Goal: Task Accomplishment & Management: Complete application form

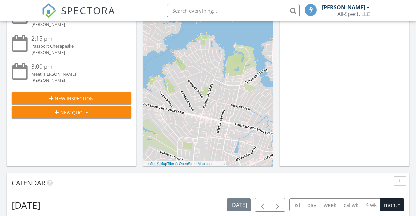
scroll to position [158, 0]
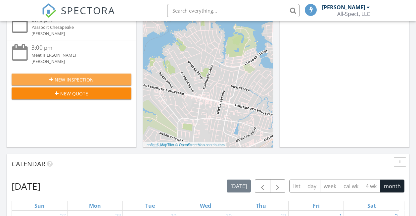
click at [69, 76] on span "New Inspection" at bounding box center [74, 79] width 39 height 7
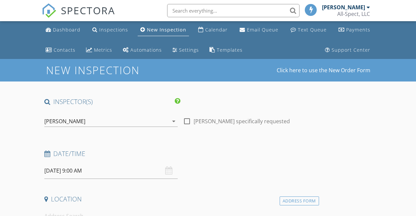
scroll to position [22, 0]
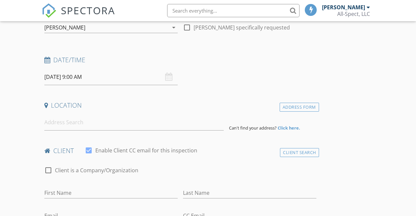
click at [170, 30] on icon "arrow_drop_down" at bounding box center [174, 28] width 8 height 8
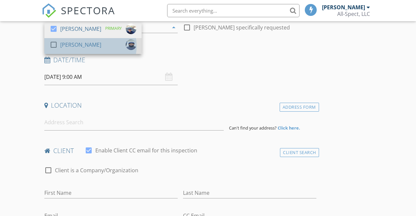
click at [81, 42] on div "[PERSON_NAME]" at bounding box center [80, 44] width 41 height 11
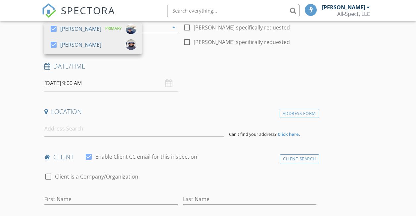
click at [67, 91] on input "[DATE] 9:00 AM" at bounding box center [110, 83] width 133 height 16
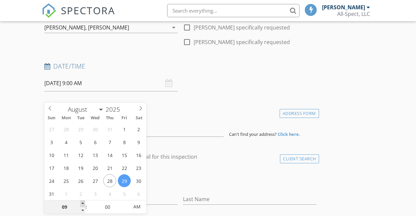
type input "10"
type input "[DATE] 10:00 AM"
click at [84, 202] on span at bounding box center [82, 203] width 5 height 7
type input "11"
type input "[DATE] 11:00 AM"
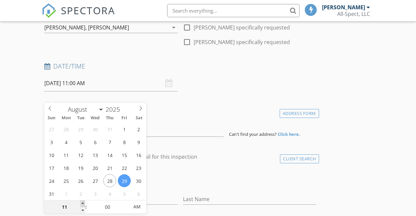
click at [84, 202] on span at bounding box center [82, 203] width 5 height 7
type input "12"
type input "[DATE] 12:00 PM"
click at [84, 202] on span at bounding box center [82, 203] width 5 height 7
type input "01"
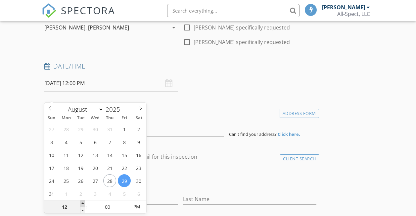
type input "[DATE] 1:00 PM"
click at [84, 202] on span at bounding box center [82, 203] width 5 height 7
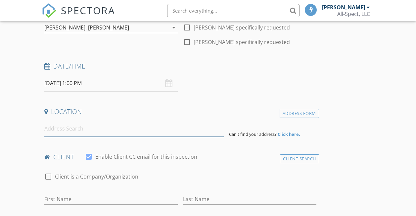
click at [59, 137] on input at bounding box center [134, 128] width 180 height 16
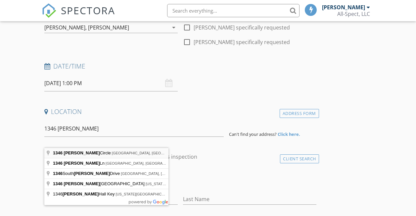
type input "[GEOGRAPHIC_DATA][PERSON_NAME], [GEOGRAPHIC_DATA], [GEOGRAPHIC_DATA], [GEOGRAPH…"
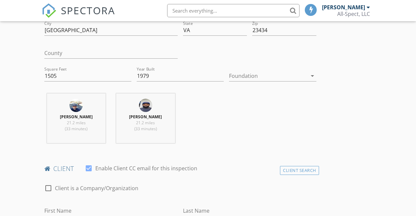
scroll to position [223, 0]
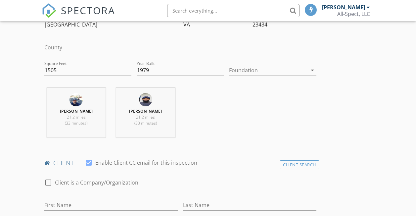
click at [229, 75] on div at bounding box center [268, 70] width 78 height 11
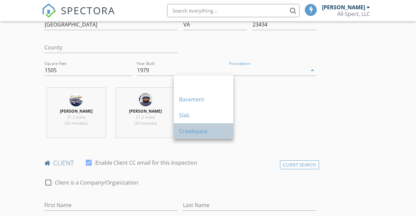
click at [193, 128] on div "Crawlspace" at bounding box center [203, 131] width 49 height 8
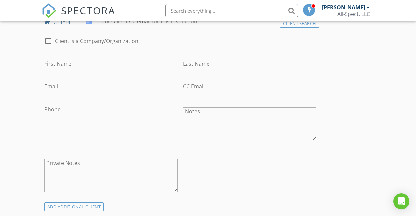
scroll to position [384, 0]
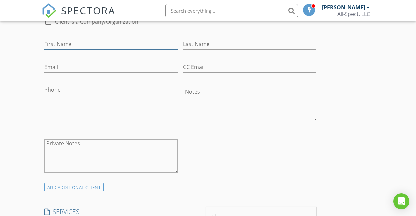
click at [79, 50] on input "First Name" at bounding box center [110, 44] width 133 height 11
type input "Ayana"
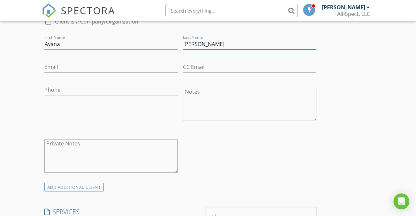
type input "[PERSON_NAME]"
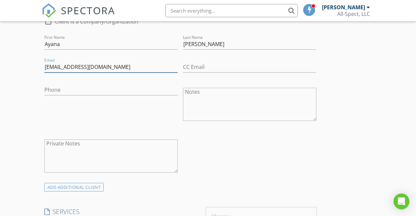
type input "[EMAIL_ADDRESS][DOMAIN_NAME]"
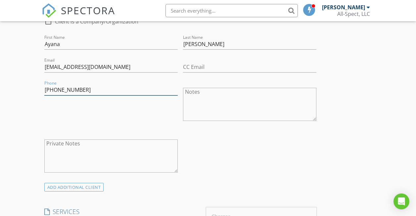
type input "[PHONE_NUMBER]"
click at [72, 131] on div "Phone [PHONE_NUMBER]" at bounding box center [111, 105] width 139 height 52
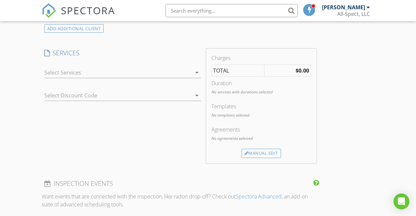
scroll to position [572, 0]
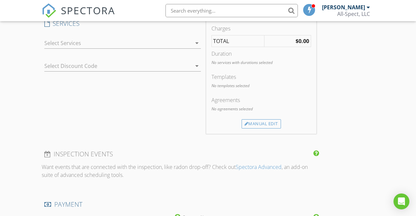
click at [192, 47] on div "arrow_drop_down" at bounding box center [196, 43] width 9 height 8
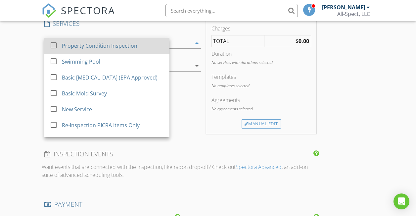
click at [96, 50] on div "Property Condition Inspection" at bounding box center [99, 46] width 75 height 8
checkbox input "true"
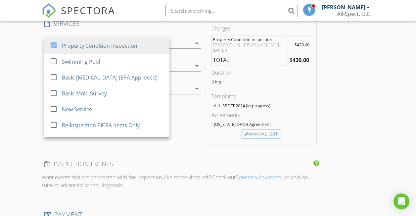
click at [123, 144] on div "SERVICES check_box Property Condition Inspection check_box_outline_blank Swimmi…" at bounding box center [123, 81] width 162 height 124
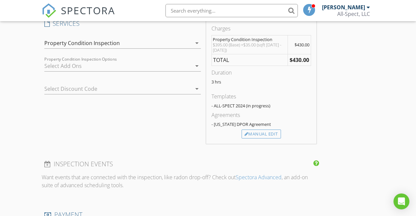
click at [56, 71] on div at bounding box center [117, 66] width 147 height 11
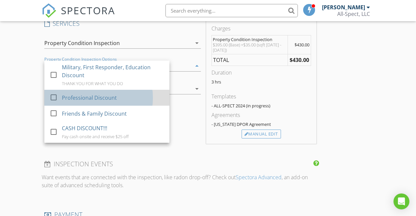
click at [70, 102] on div "Professional Discount" at bounding box center [89, 98] width 55 height 8
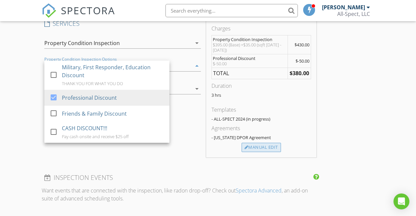
click at [242, 152] on div "Manual Edit" at bounding box center [261, 147] width 39 height 9
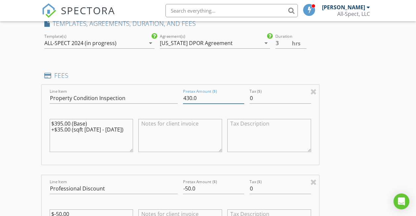
drag, startPoint x: 150, startPoint y: 120, endPoint x: 146, endPoint y: 121, distance: 4.0
click at [183, 104] on input "430.0" at bounding box center [213, 98] width 61 height 11
type input "460.0"
click at [292, 112] on div "INSPECTOR(S) check_box [PERSON_NAME] PRIMARY check_box [PERSON_NAME][GEOGRAPHIC…" at bounding box center [208, 200] width 333 height 1351
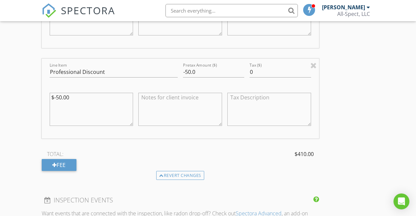
scroll to position [707, 0]
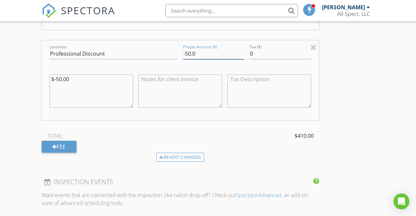
drag, startPoint x: 149, startPoint y: 75, endPoint x: 144, endPoint y: 74, distance: 5.1
click at [183, 59] on input "-50.0" at bounding box center [213, 53] width 61 height 11
click at [258, 109] on div "INSPECTOR(S) check_box [PERSON_NAME] PRIMARY check_box [PERSON_NAME][GEOGRAPHIC…" at bounding box center [208, 66] width 333 height 1351
click at [183, 59] on input "Pretax Amount ($)" at bounding box center [213, 53] width 61 height 11
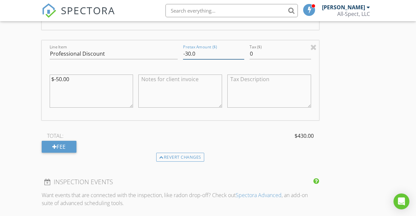
type input "-30.0"
click at [138, 105] on textarea at bounding box center [180, 90] width 84 height 33
type textarea "[PERSON_NAME]"
click at [276, 131] on div "INSPECTOR(S) check_box [PERSON_NAME] PRIMARY check_box [PERSON_NAME][GEOGRAPHIC…" at bounding box center [208, 66] width 333 height 1351
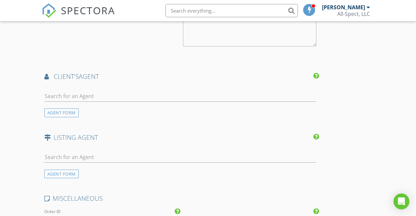
scroll to position [984, 0]
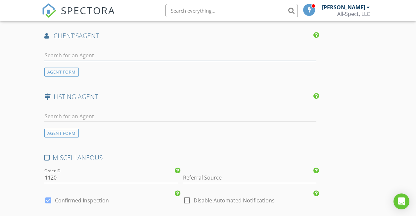
click at [113, 61] on input "text" at bounding box center [180, 55] width 272 height 11
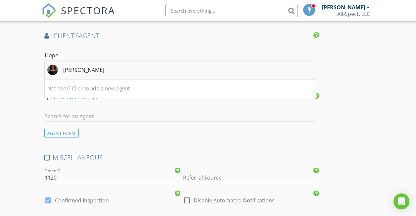
type input "Hope"
click at [84, 74] on div "[PERSON_NAME]" at bounding box center [83, 70] width 41 height 8
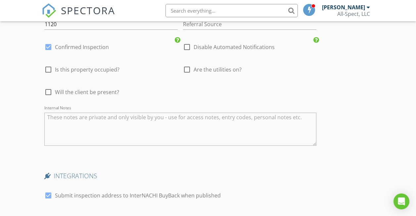
scroll to position [1293, 0]
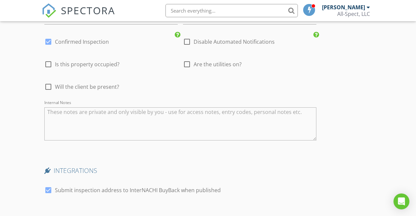
click at [181, 70] on div at bounding box center [186, 64] width 11 height 11
checkbox input "true"
click at [47, 92] on div at bounding box center [48, 86] width 11 height 11
checkbox input "true"
type input "3"
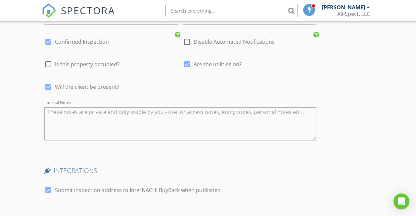
scroll to position [1421, 0]
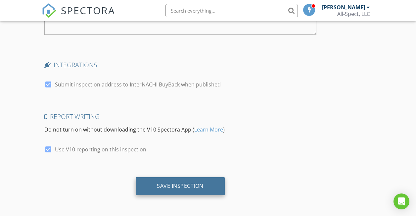
click at [157, 184] on div "Save Inspection" at bounding box center [180, 185] width 47 height 7
